Goal: Task Accomplishment & Management: Complete application form

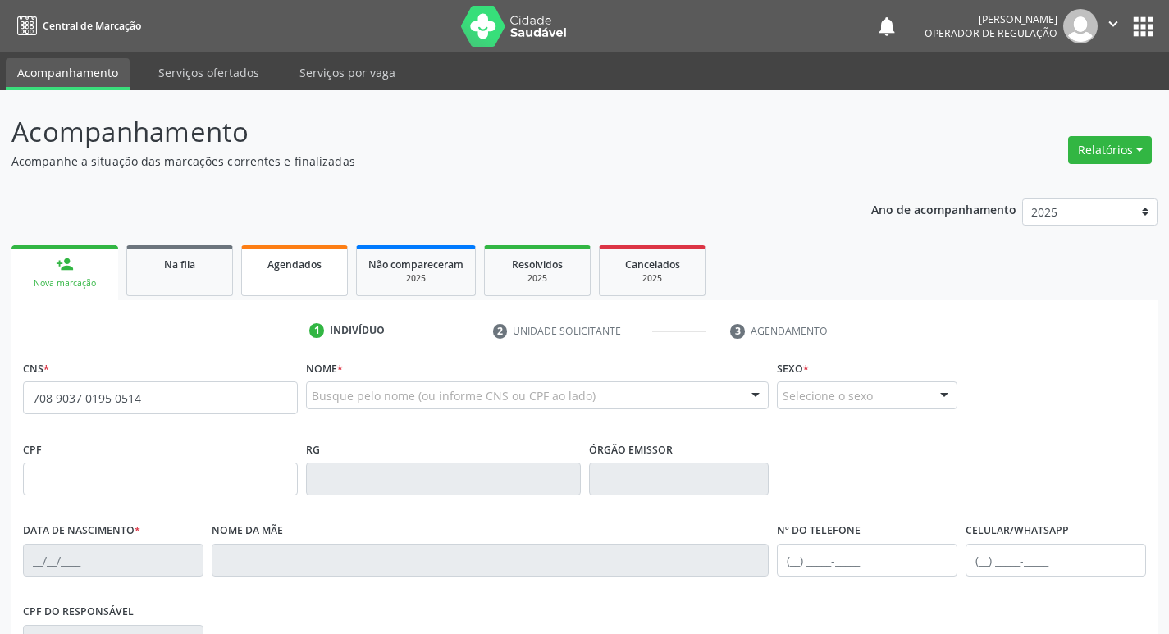
type input "708 9037 0195 0514"
type input "023.669.454-50"
type input "[DATE]"
type input "[PERSON_NAME]"
type input "[PHONE_NUMBER]"
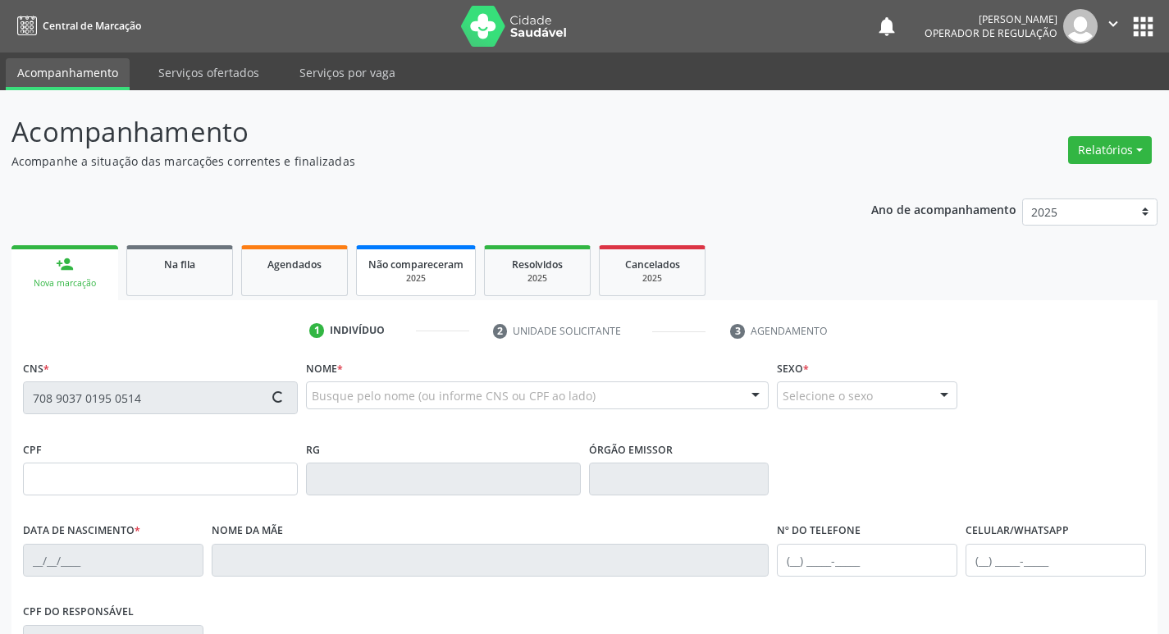
type input "[PHONE_NUMBER]"
type input "091.004.224-10"
type input "3"
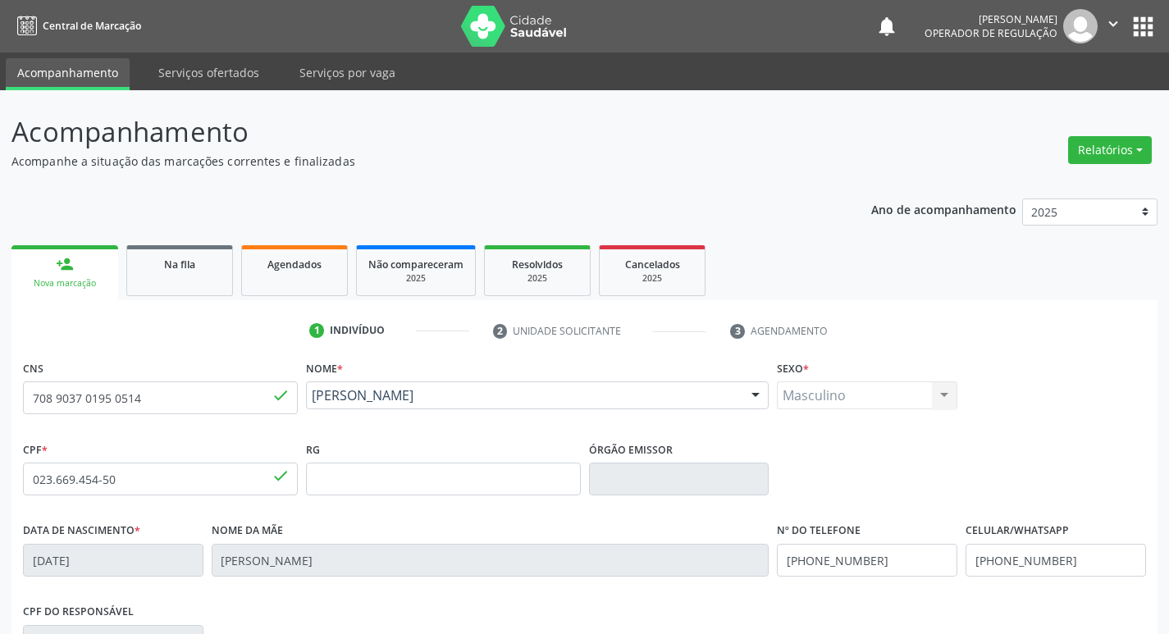
scroll to position [255, 0]
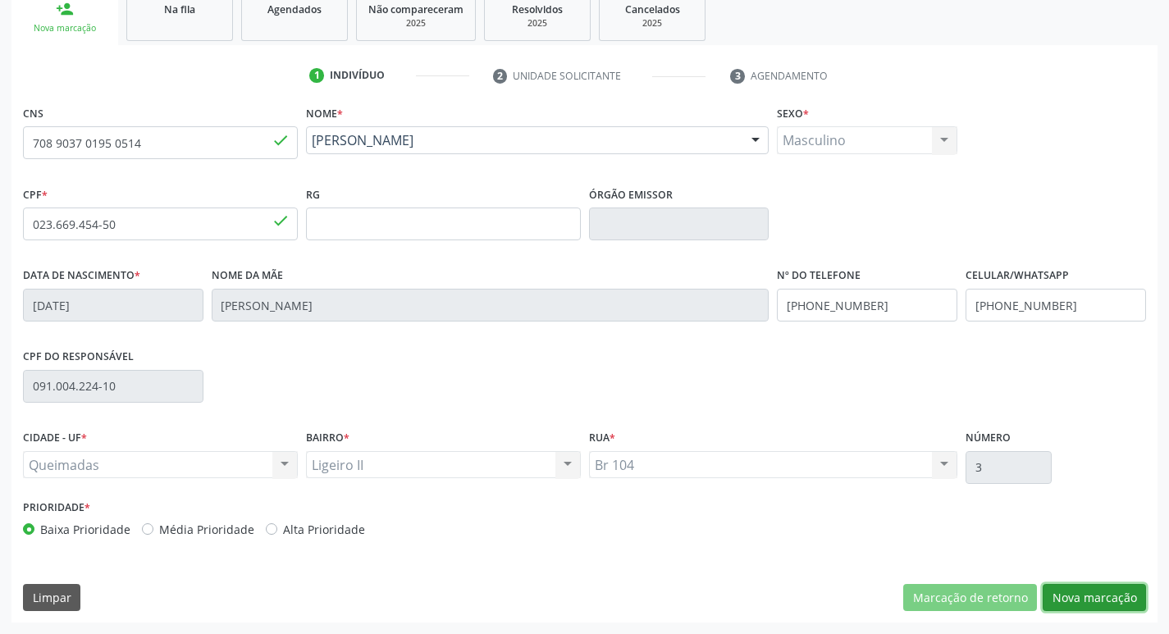
click at [1062, 596] on button "Nova marcação" at bounding box center [1094, 598] width 103 height 28
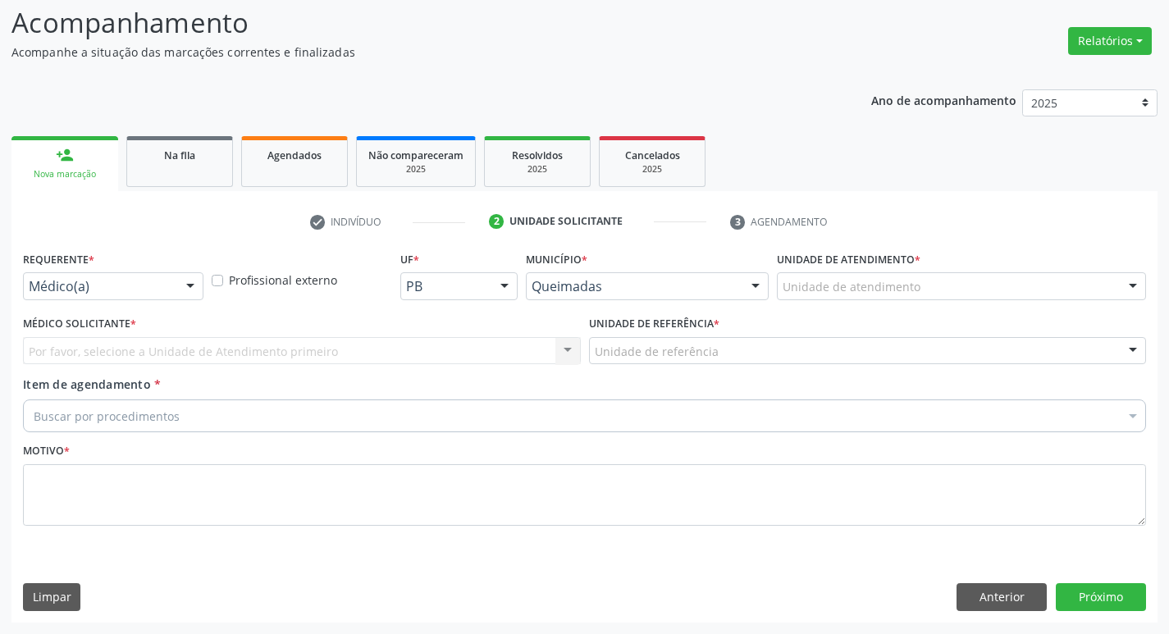
scroll to position [109, 0]
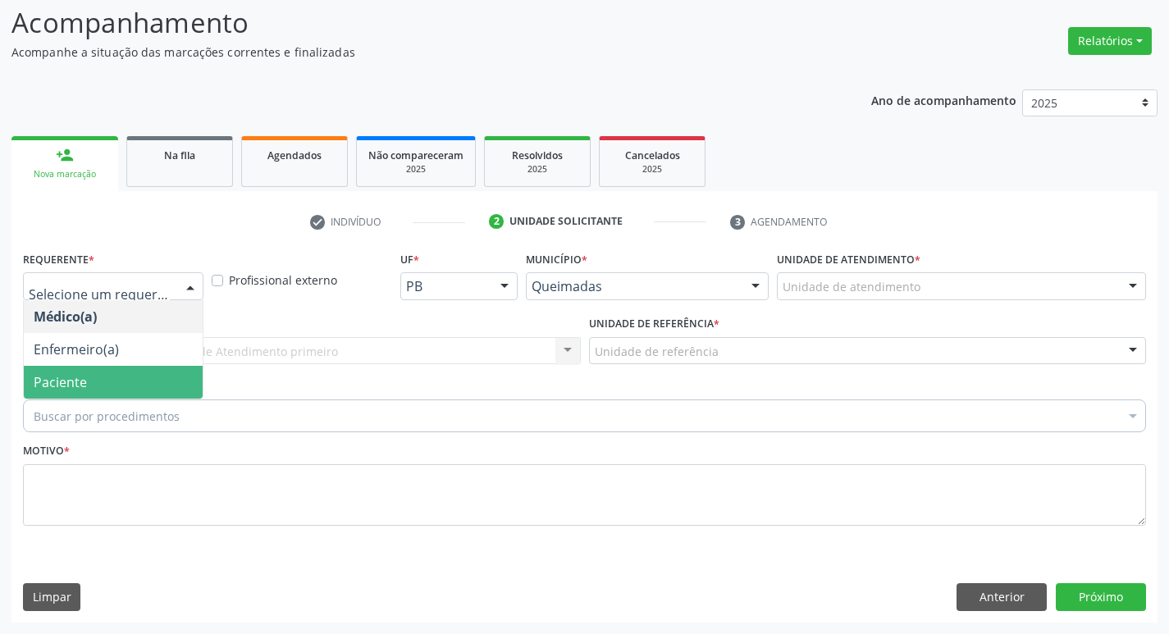
click at [158, 391] on span "Paciente" at bounding box center [113, 382] width 179 height 33
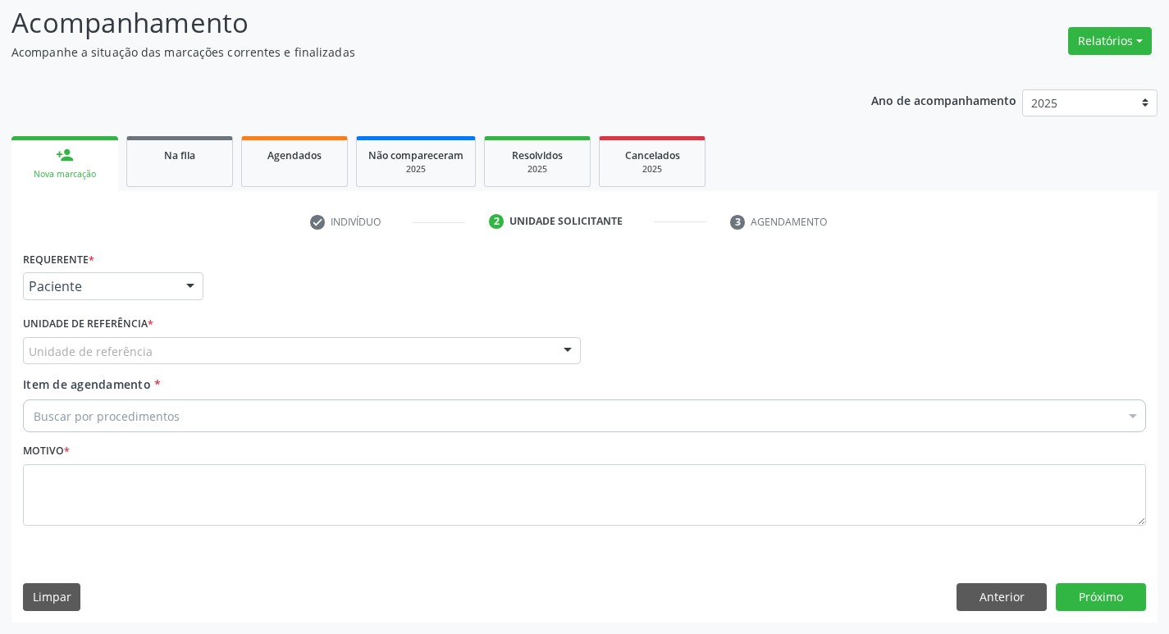
click at [163, 341] on div "Unidade de referência" at bounding box center [302, 351] width 558 height 28
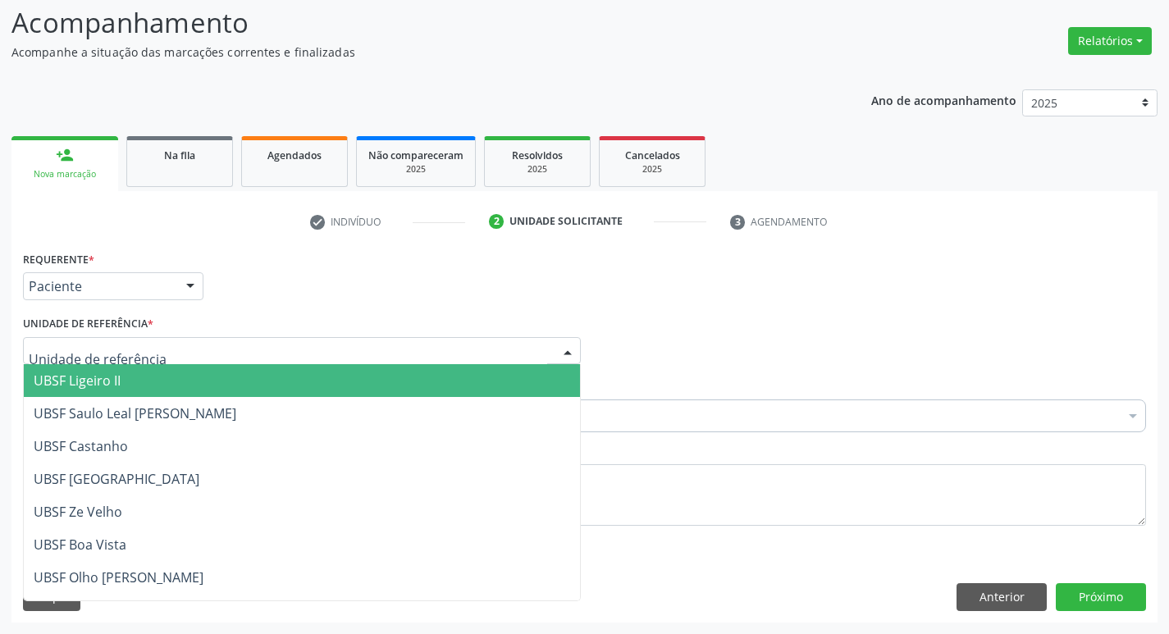
click at [156, 376] on span "UBSF Ligeiro II" at bounding box center [302, 380] width 556 height 33
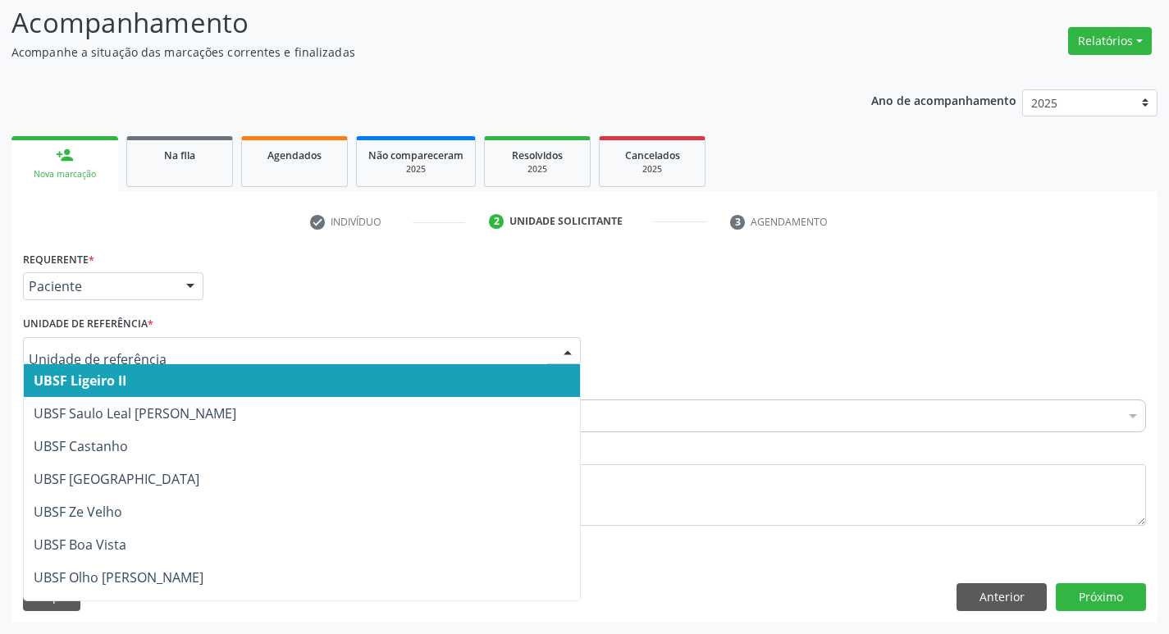
type input "Z"
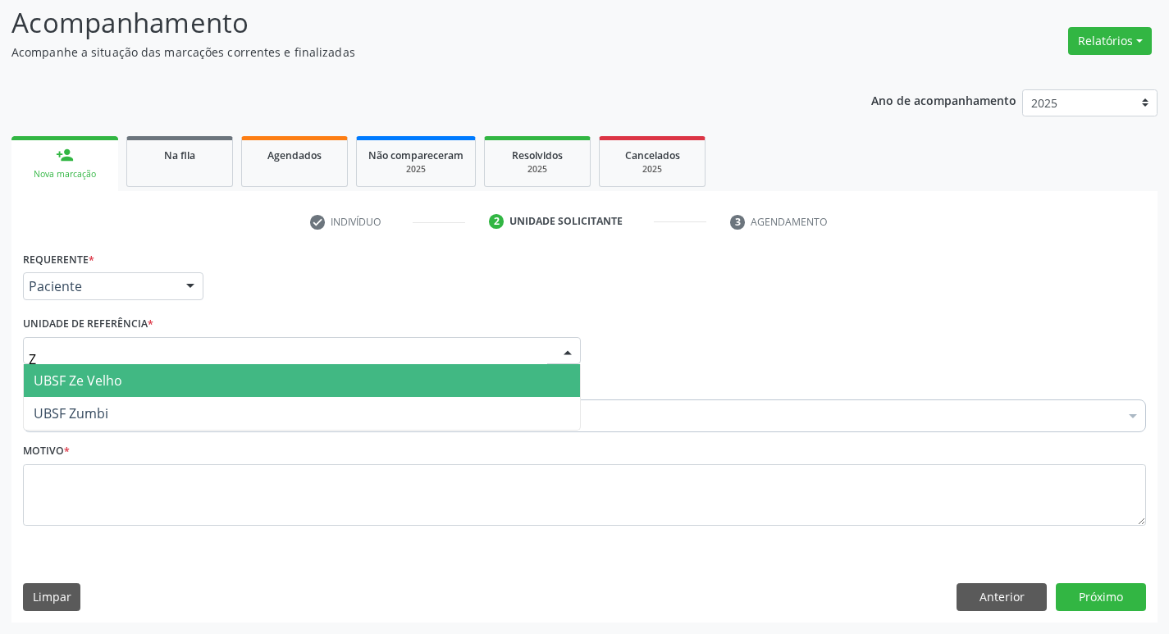
click at [194, 392] on span "UBSF Ze Velho" at bounding box center [302, 380] width 556 height 33
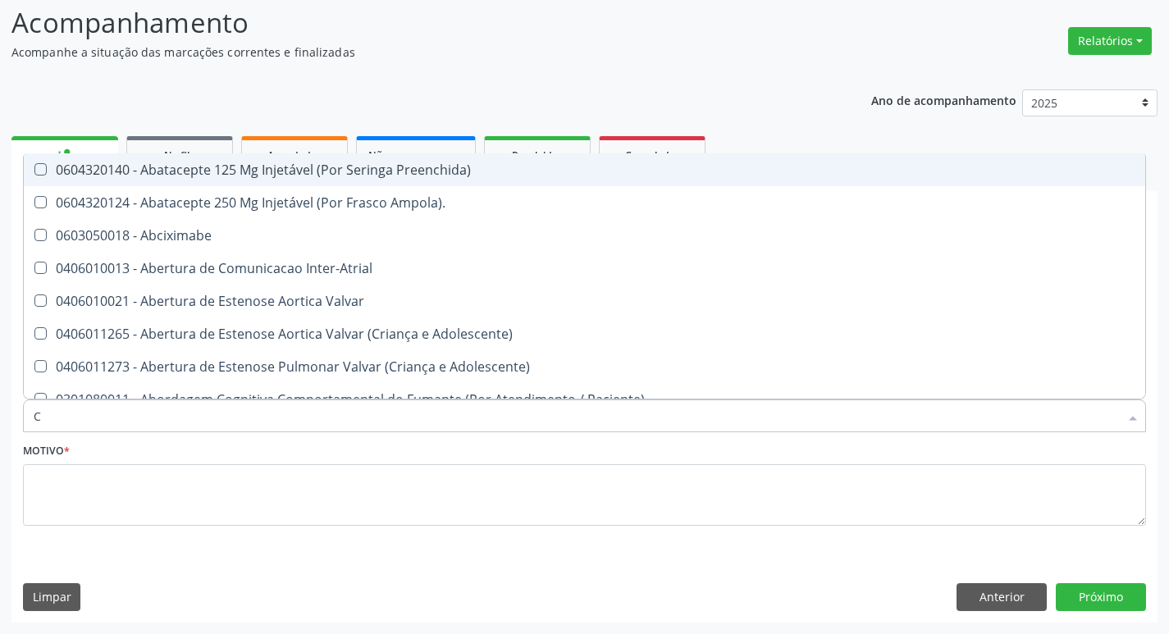
type input "CARDIOLO"
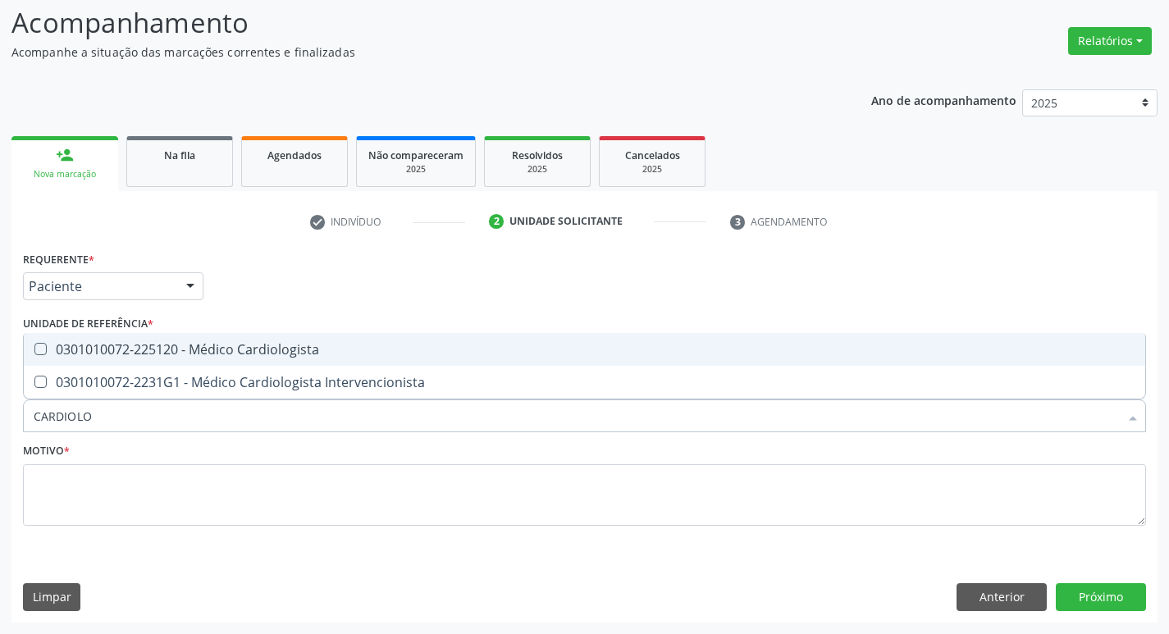
click at [171, 363] on span "0301010072-225120 - Médico Cardiologista" at bounding box center [585, 349] width 1122 height 33
checkbox Cardiologista "true"
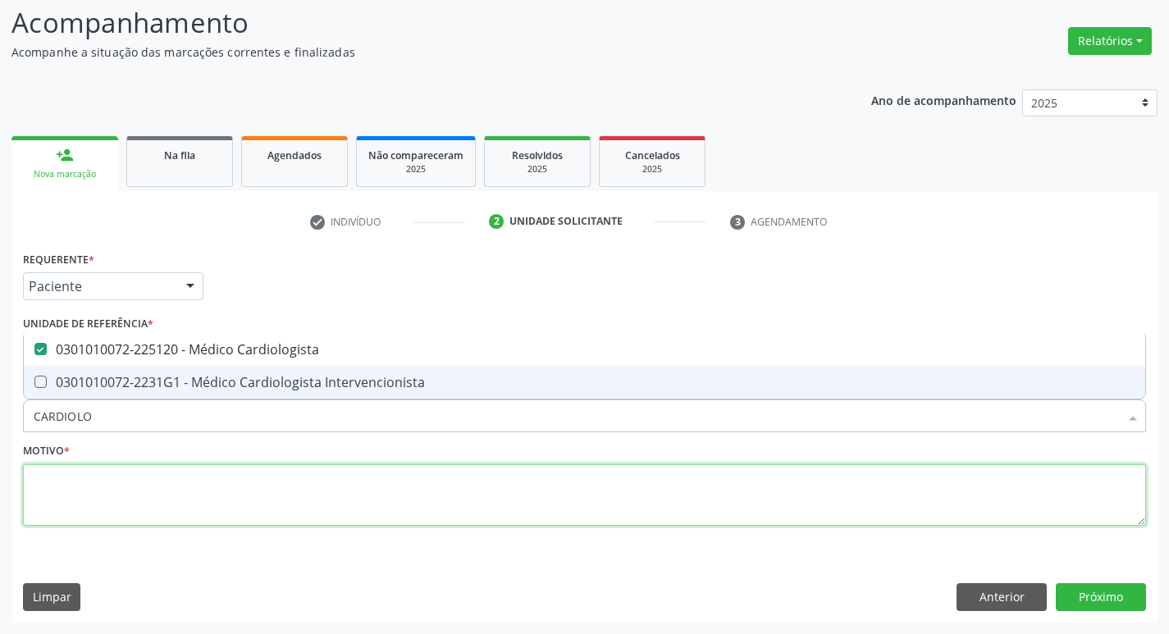
click at [150, 499] on textarea at bounding box center [584, 495] width 1123 height 62
checkbox Intervencionista "true"
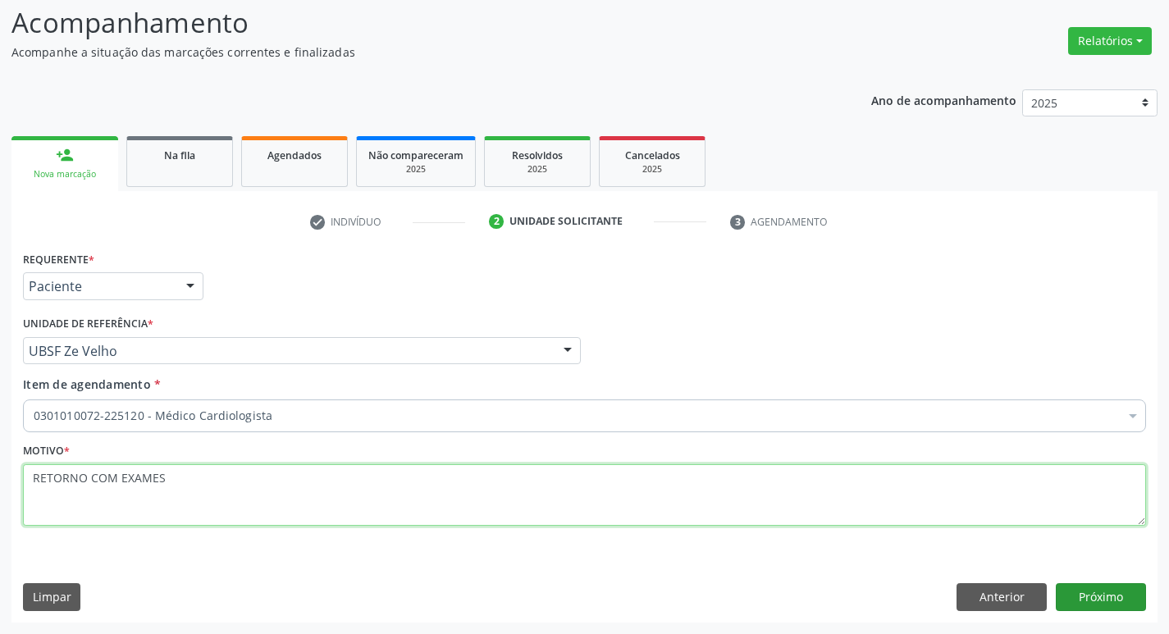
type textarea "RETORNO COM EXAMES"
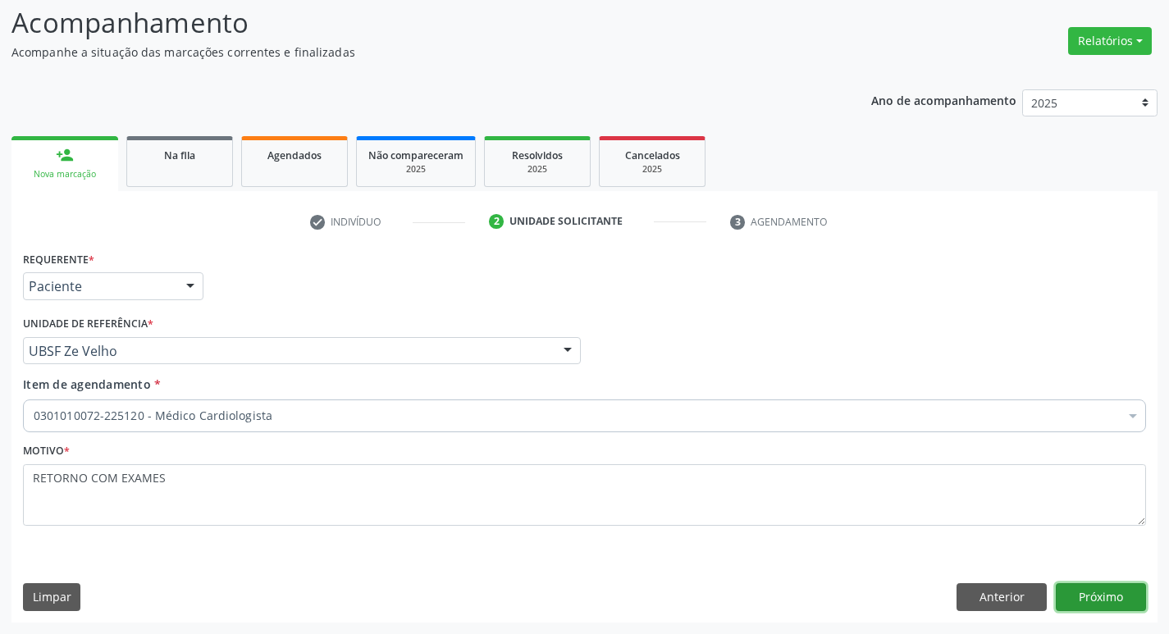
click at [1084, 597] on button "Próximo" at bounding box center [1101, 597] width 90 height 28
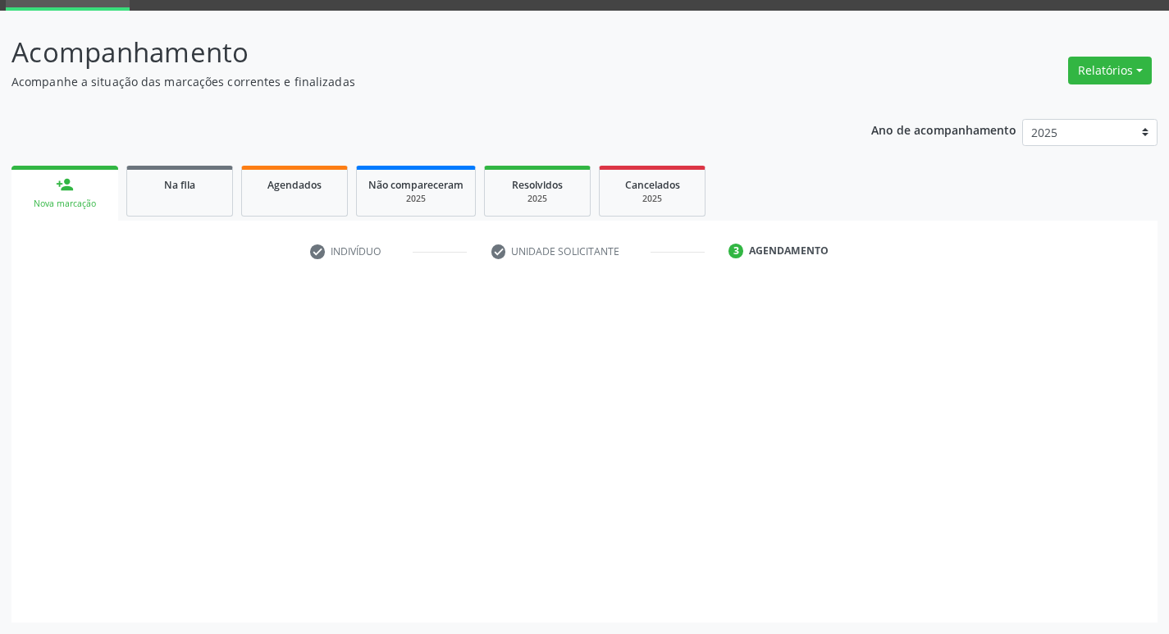
scroll to position [80, 0]
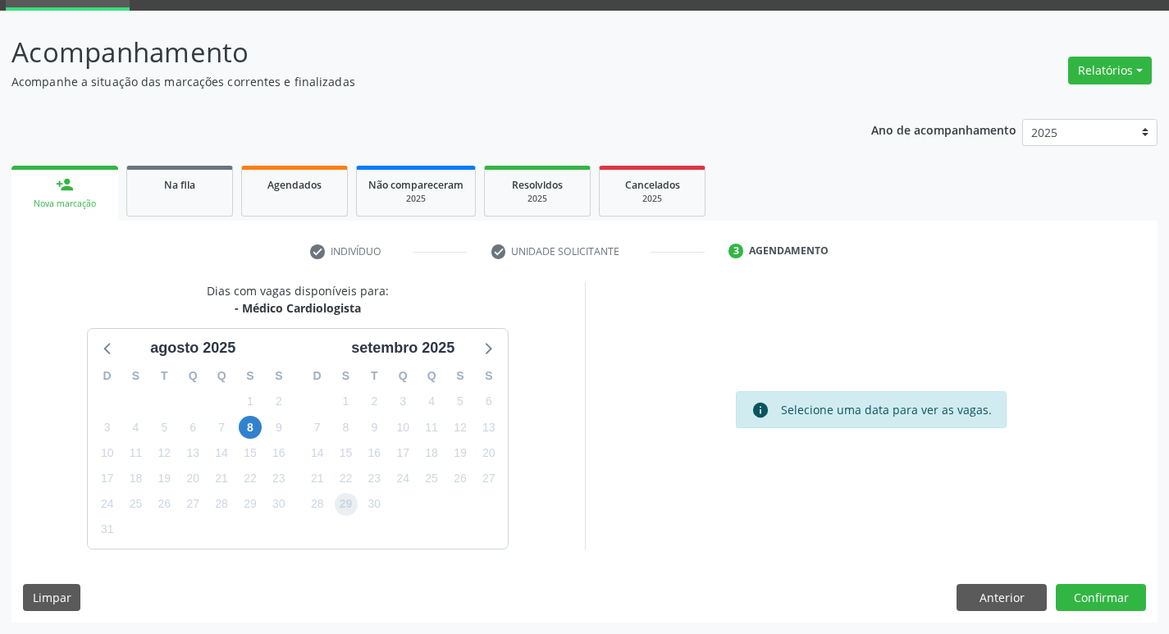
click at [348, 502] on span "29" at bounding box center [346, 504] width 23 height 23
click at [1095, 601] on button "Confirmar" at bounding box center [1101, 598] width 90 height 28
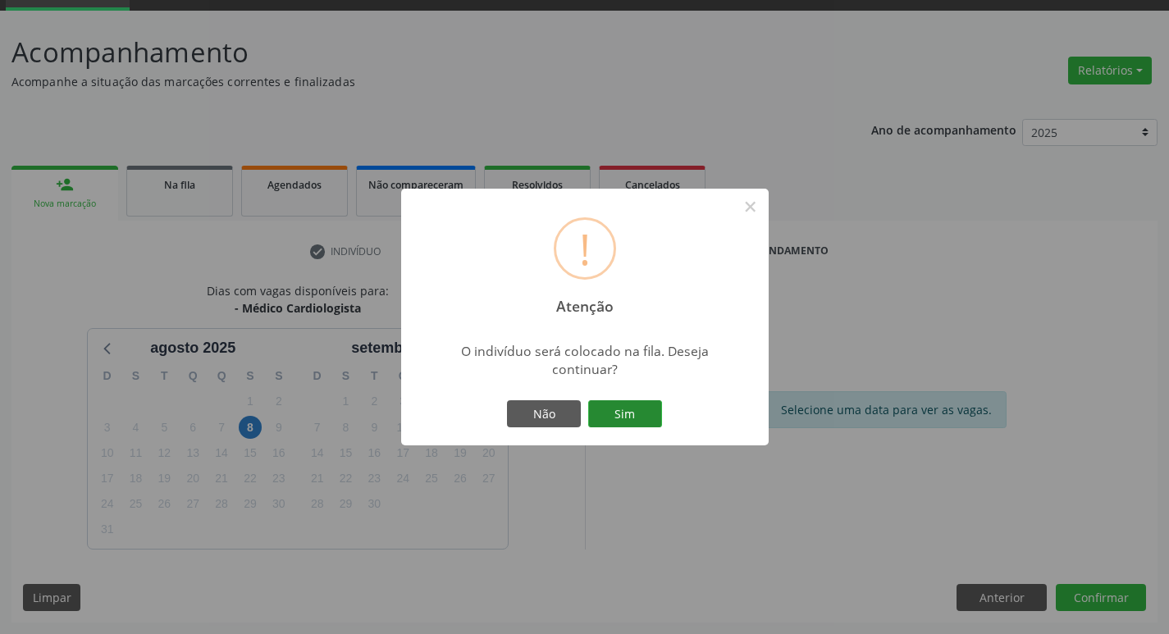
click at [624, 422] on button "Sim" at bounding box center [625, 414] width 74 height 28
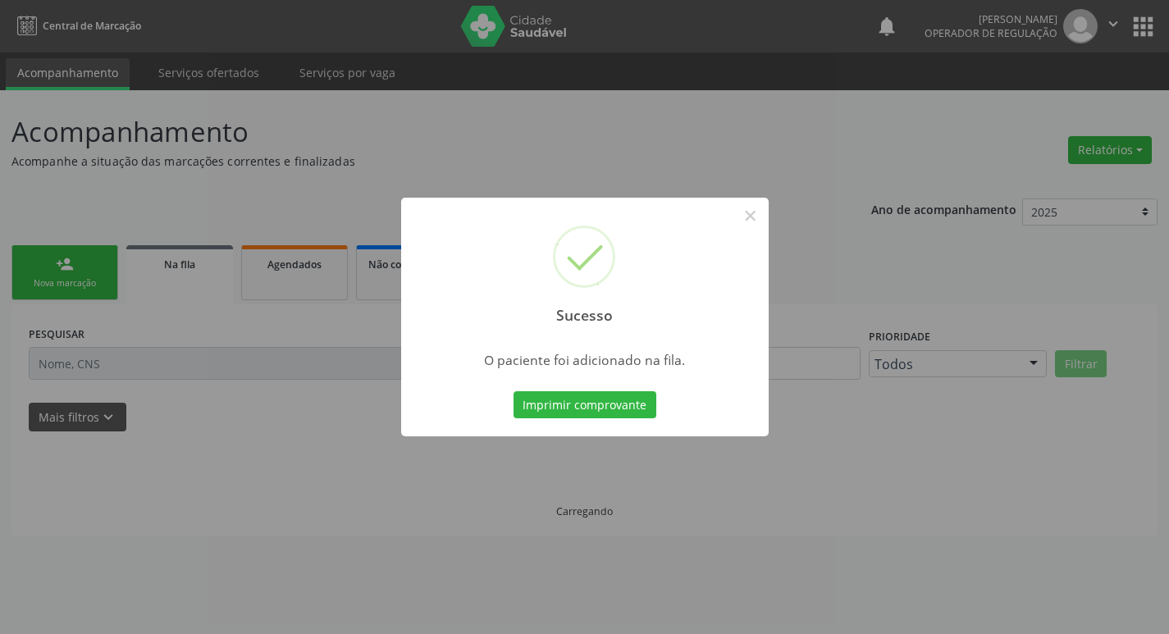
scroll to position [0, 0]
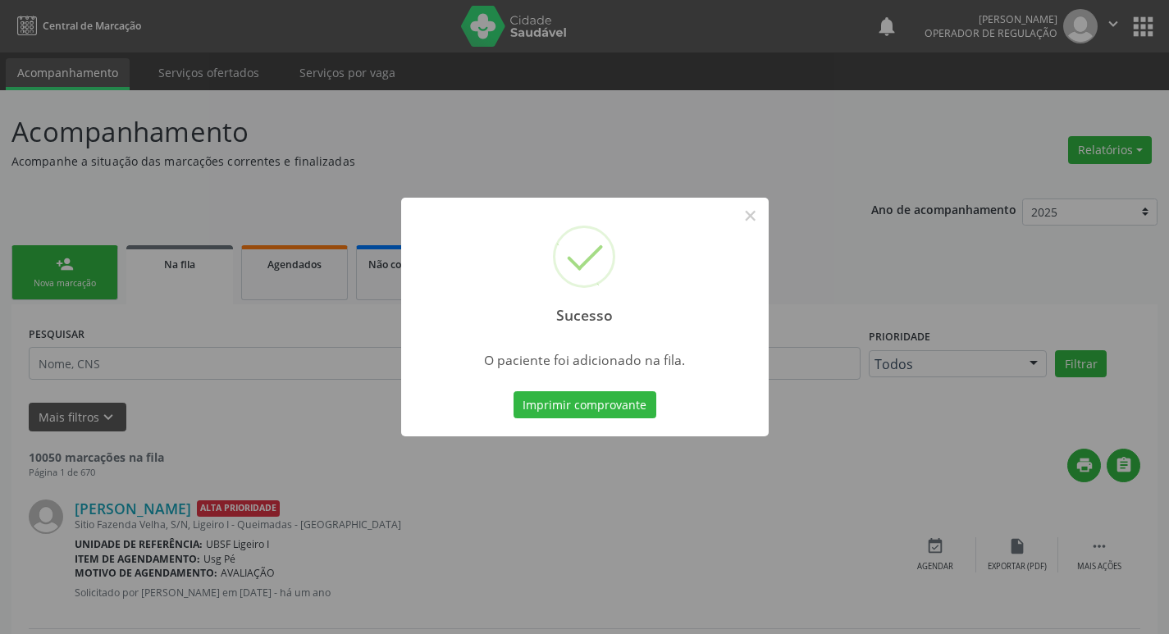
click at [415, 502] on div "Sucesso × O paciente foi adicionado na fila. Imprimir comprovante Cancel" at bounding box center [584, 317] width 1169 height 634
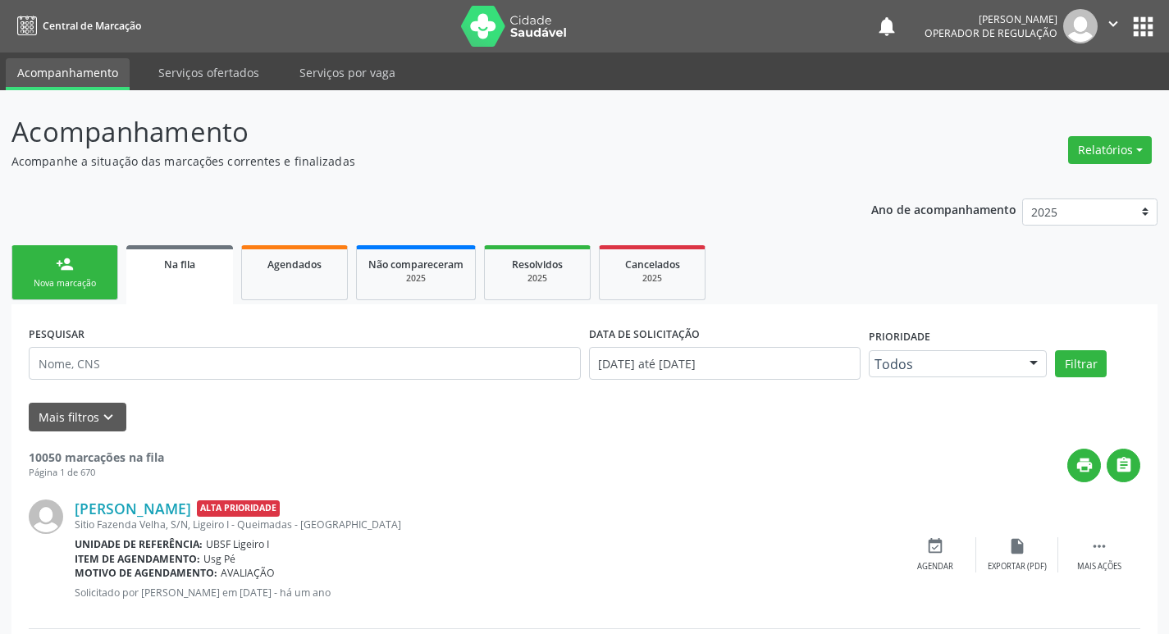
click at [1146, 15] on button "apps" at bounding box center [1143, 26] width 29 height 29
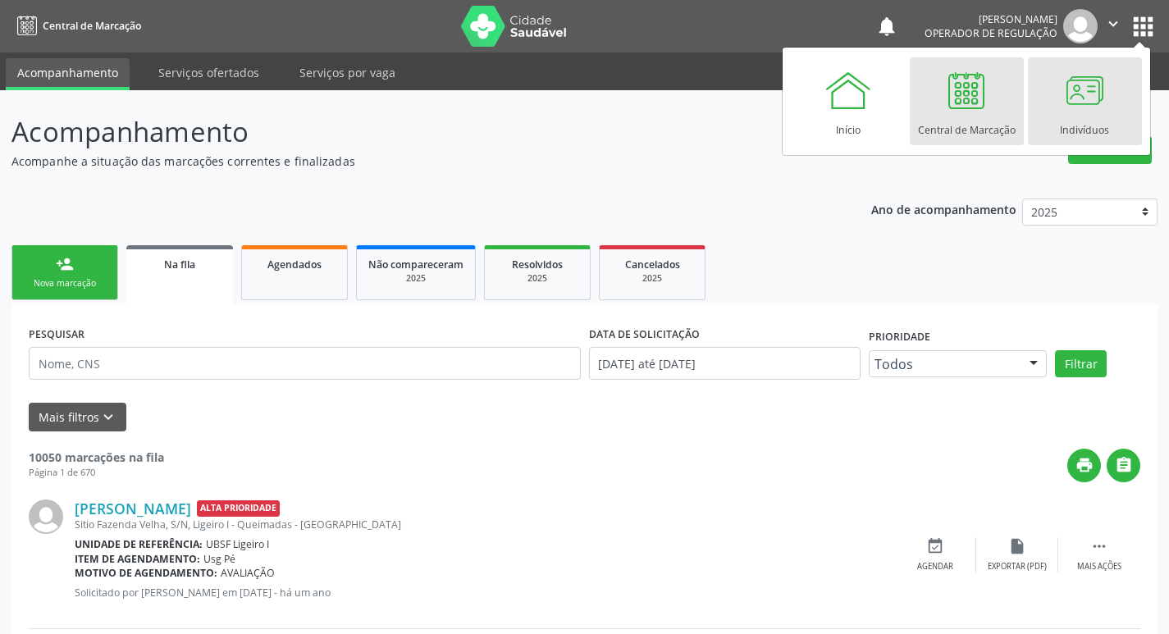
click at [1103, 120] on div "Indivíduos" at bounding box center [1084, 126] width 49 height 22
